Goal: Navigation & Orientation: Go to known website

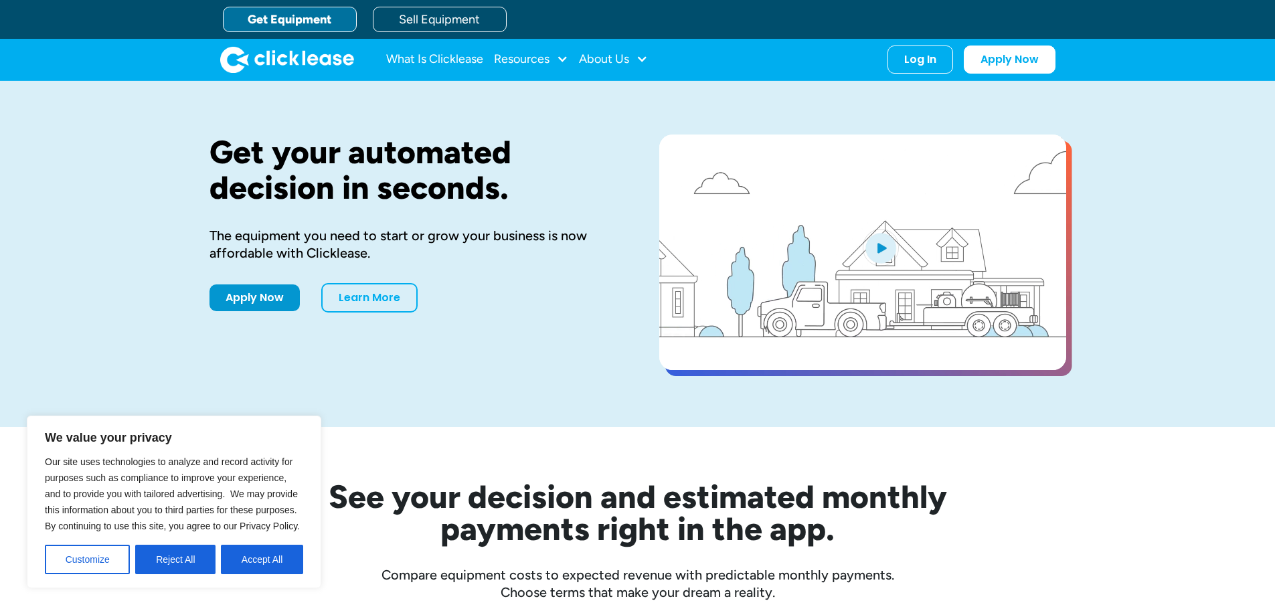
click at [1126, 124] on div "Get your automated decision in seconds. The equipment you need to start or grow…" at bounding box center [637, 254] width 1275 height 346
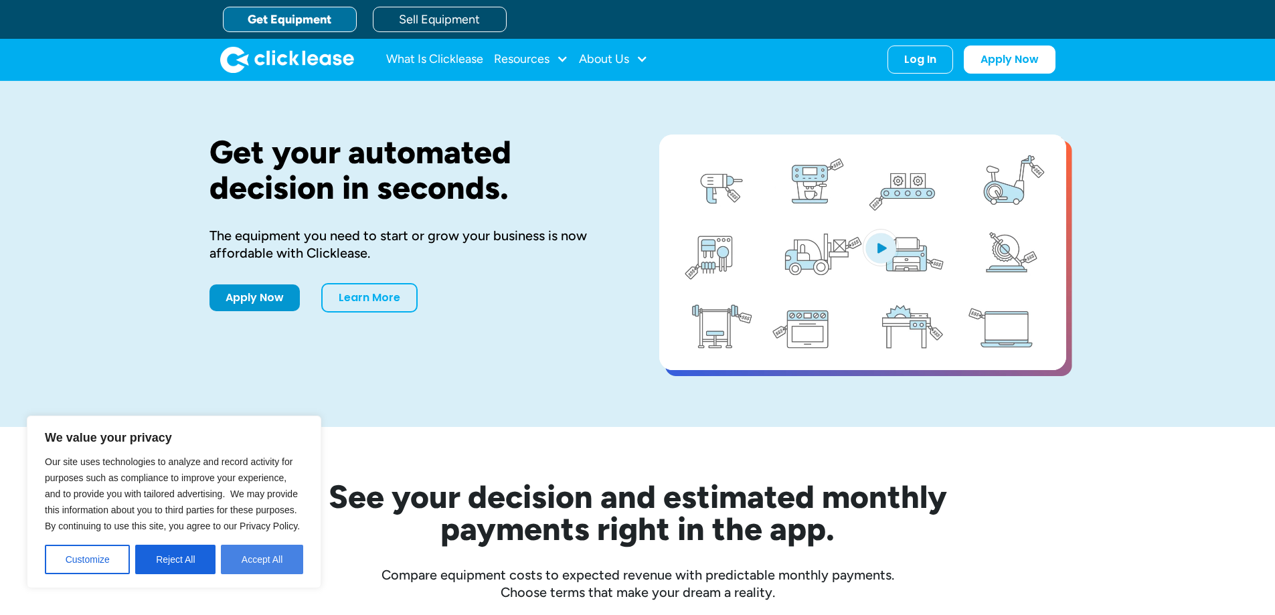
click at [273, 562] on button "Accept All" at bounding box center [262, 559] width 82 height 29
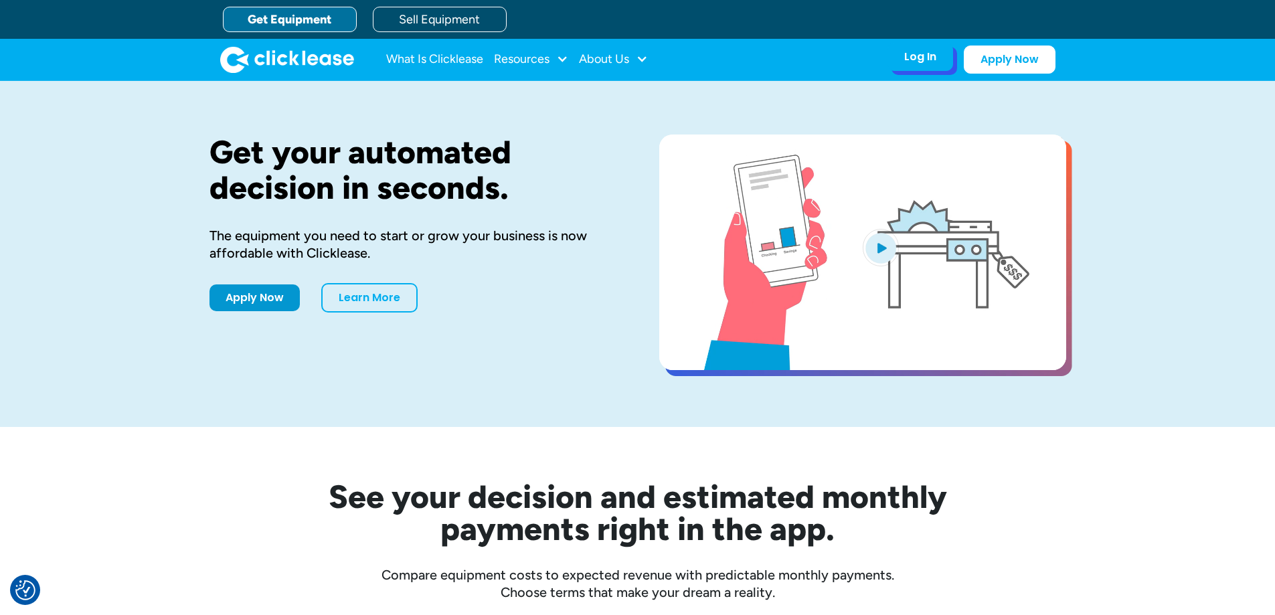
click at [924, 68] on div "Log In Account login I use Clicklease to get my equipment Partner Portal I offe…" at bounding box center [920, 57] width 66 height 28
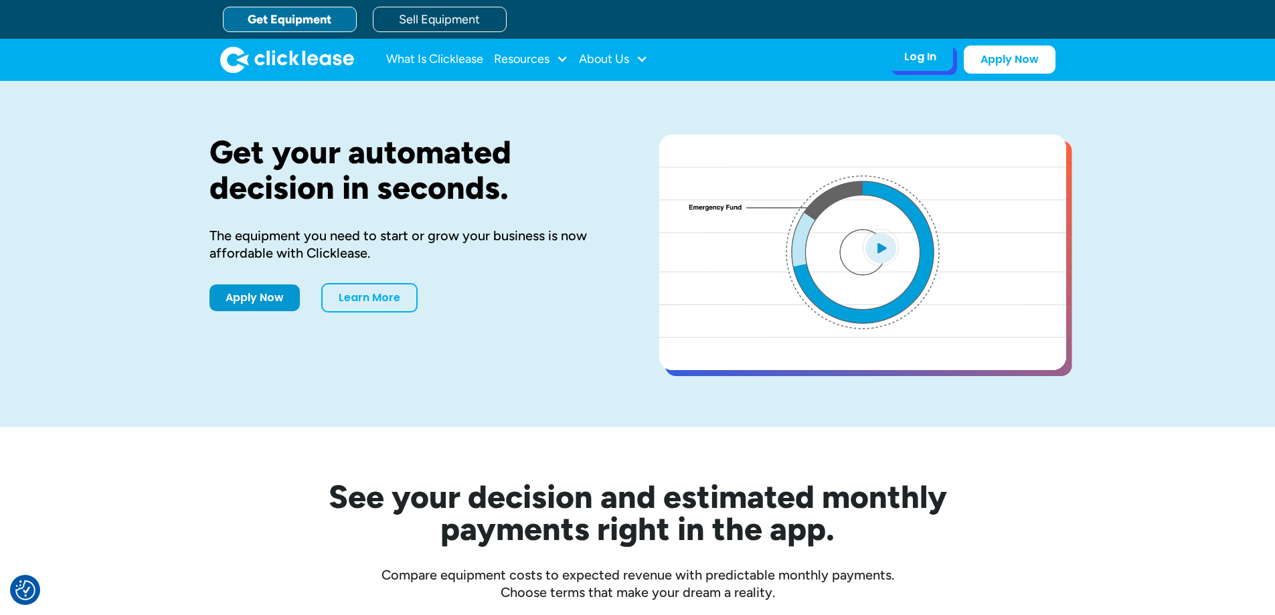
click at [934, 56] on div "Log In" at bounding box center [920, 56] width 32 height 13
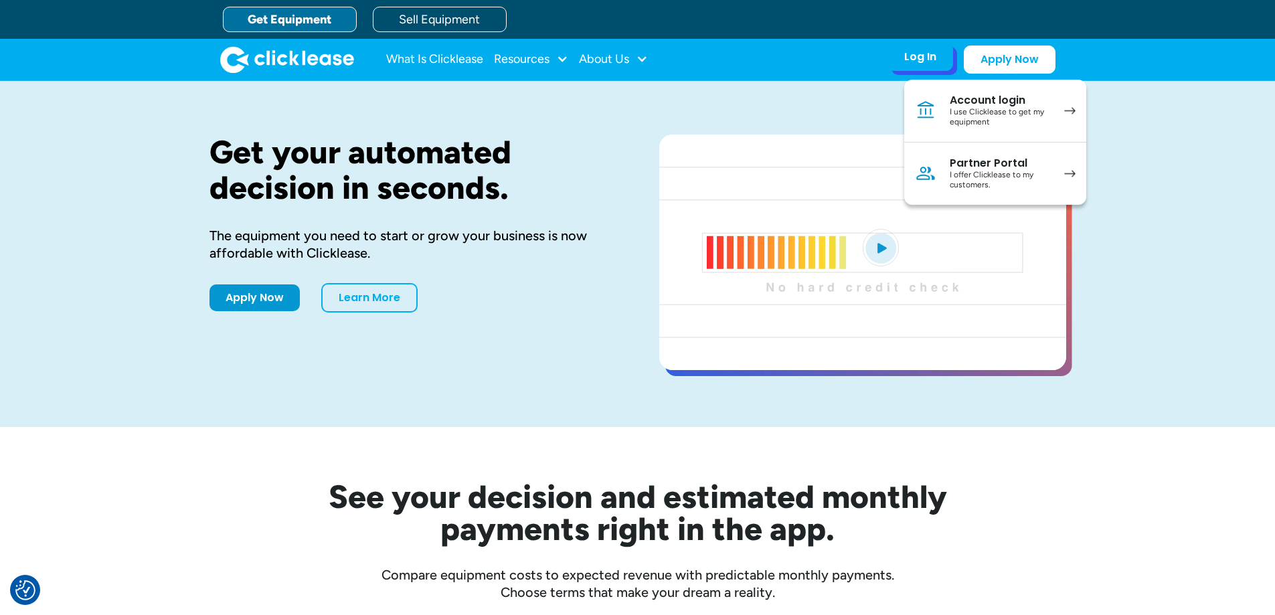
click at [970, 165] on div "Partner Portal" at bounding box center [1000, 163] width 101 height 13
